Goal: Navigation & Orientation: Find specific page/section

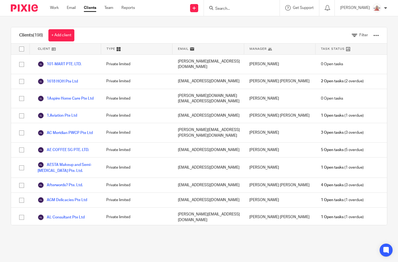
scroll to position [1723, 0]
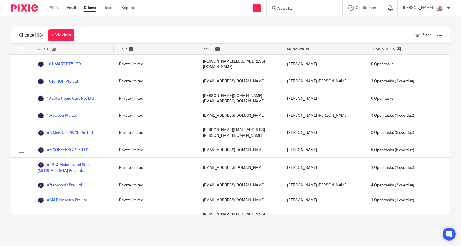
click at [318, 11] on form at bounding box center [306, 8] width 58 height 7
type input "caption cu"
click at [318, 11] on input "caption cu" at bounding box center [301, 8] width 49 height 5
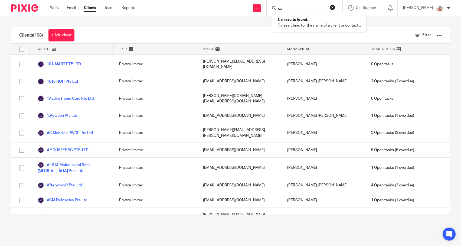
type input "c"
click at [368, 22] on div "Clients (198) + Add client Filter Client Type Email Manager Task Status 101-MAR…" at bounding box center [230, 120] width 461 height 209
click at [130, 52] on div "Type" at bounding box center [156, 49] width 84 height 11
click at [127, 43] on div "Clients (198) + Add client Filter" at bounding box center [230, 35] width 439 height 16
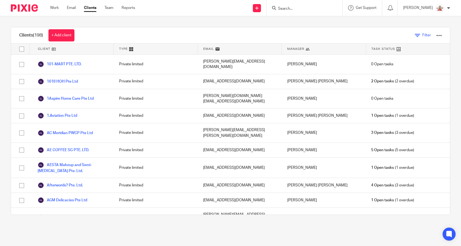
click at [422, 34] on span "Filter" at bounding box center [426, 35] width 9 height 4
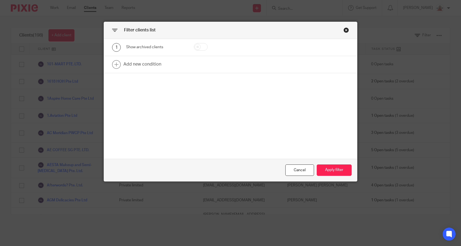
click at [134, 48] on div "Show archived clients" at bounding box center [155, 46] width 59 height 5
click at [128, 65] on link at bounding box center [230, 64] width 253 height 17
click at [147, 85] on link at bounding box center [230, 84] width 253 height 17
click at [154, 69] on div "Field" at bounding box center [152, 65] width 44 height 11
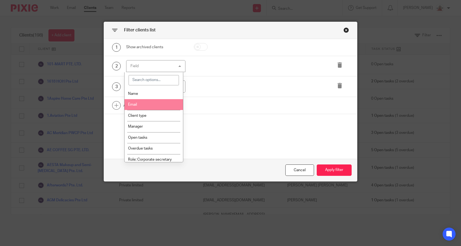
scroll to position [4, 0]
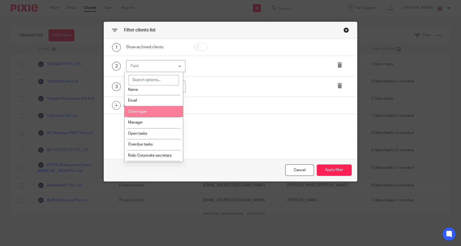
click at [150, 108] on li "Client type" at bounding box center [153, 111] width 59 height 11
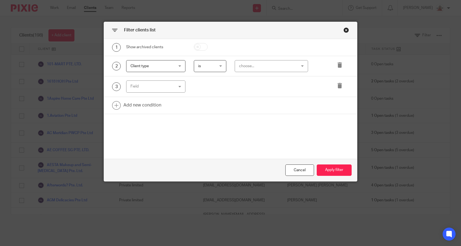
click at [274, 67] on div "choose..." at bounding box center [266, 65] width 55 height 11
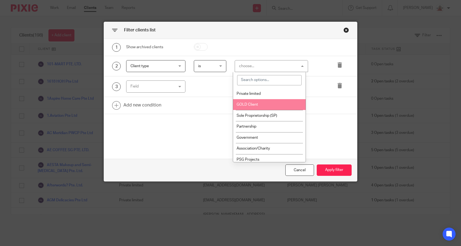
click at [274, 99] on li "GOLD Client" at bounding box center [269, 104] width 73 height 11
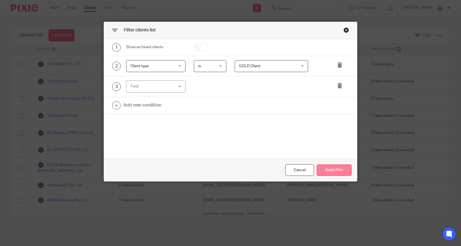
click at [331, 166] on button "Apply filter" at bounding box center [334, 170] width 35 height 12
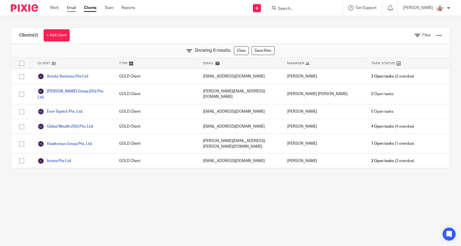
click at [70, 8] on link "Email" at bounding box center [71, 7] width 9 height 5
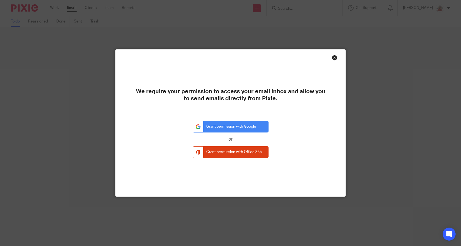
click at [333, 60] on div "We require your permission to access your email inbox and allow you to send ema…" at bounding box center [231, 123] width 230 height 147
click at [333, 58] on div "Close this dialog window" at bounding box center [334, 57] width 5 height 5
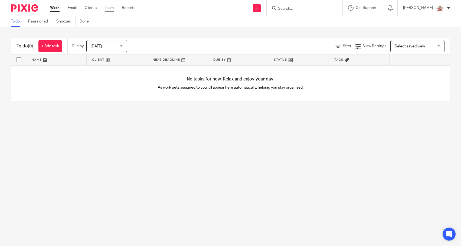
click at [105, 6] on link "Team" at bounding box center [109, 7] width 9 height 5
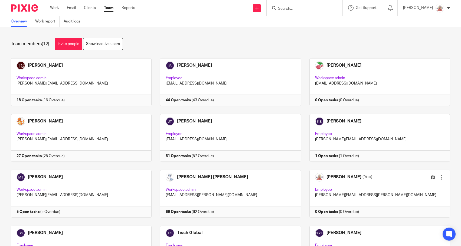
click at [285, 37] on div "Team members (12) Invite people Show inactive users Invite team members Add inv…" at bounding box center [230, 136] width 461 height 219
click at [301, 162] on div "Irene Wee Workspace admin irene.wee@tischglobal.com 18 Open tasks (16 Overdue) …" at bounding box center [225, 169] width 447 height 223
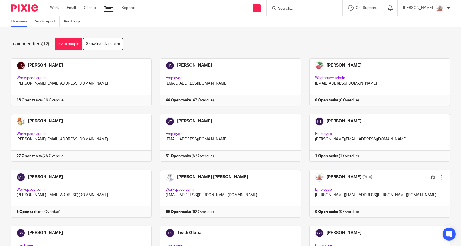
click at [355, 48] on div "Team members (12) Invite people Show inactive users" at bounding box center [230, 44] width 439 height 12
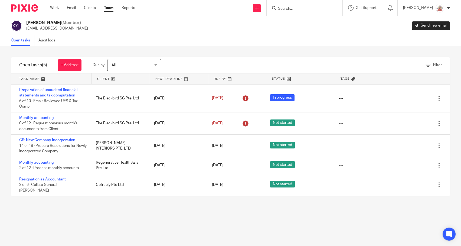
click at [330, 37] on div "Open tasks Audit logs" at bounding box center [230, 40] width 461 height 11
click at [237, 19] on div "Xin Yi Lun (Member) xiny.l@tischglobal.com Send new email" at bounding box center [230, 25] width 461 height 19
click at [238, 20] on div "Xin Yi Lun (Member) xiny.l@tischglobal.com Send new email" at bounding box center [230, 25] width 461 height 19
